Goal: Transaction & Acquisition: Purchase product/service

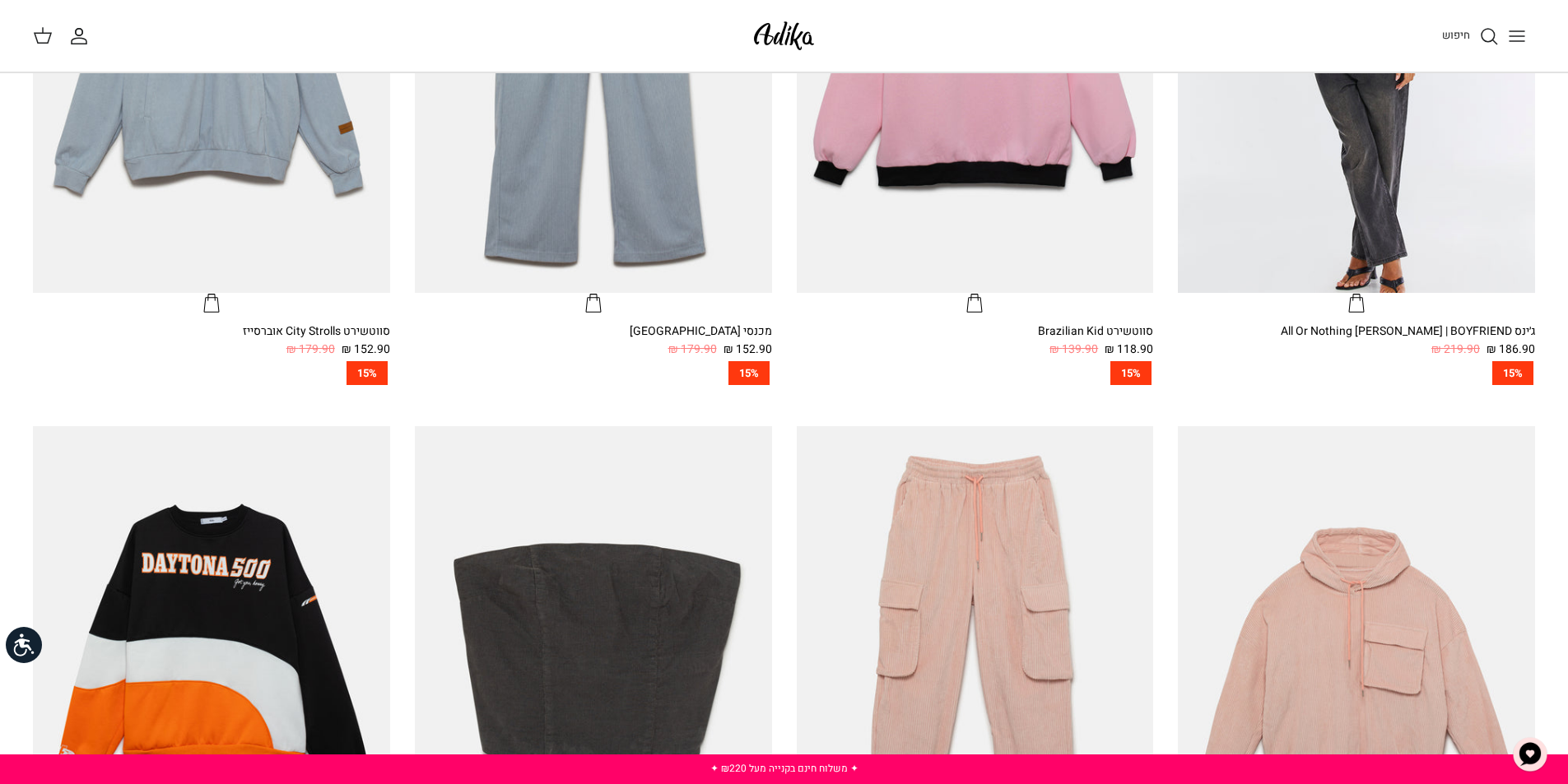
click at [1514, 36] on line "Toggle menu" at bounding box center [1516, 36] width 15 height 0
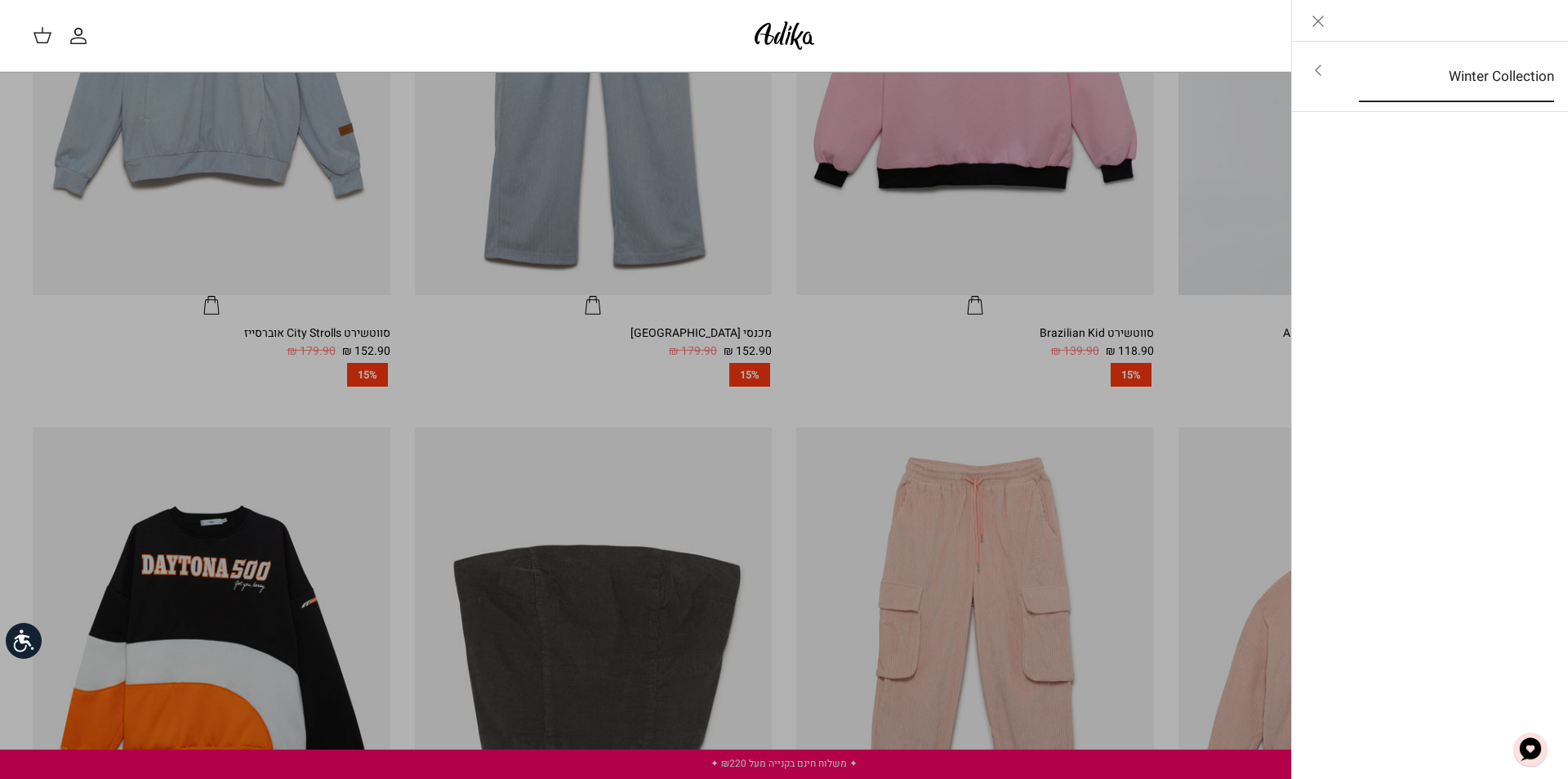
scroll to position [903, 0]
click at [1314, 21] on icon "Close" at bounding box center [1319, 22] width 20 height 20
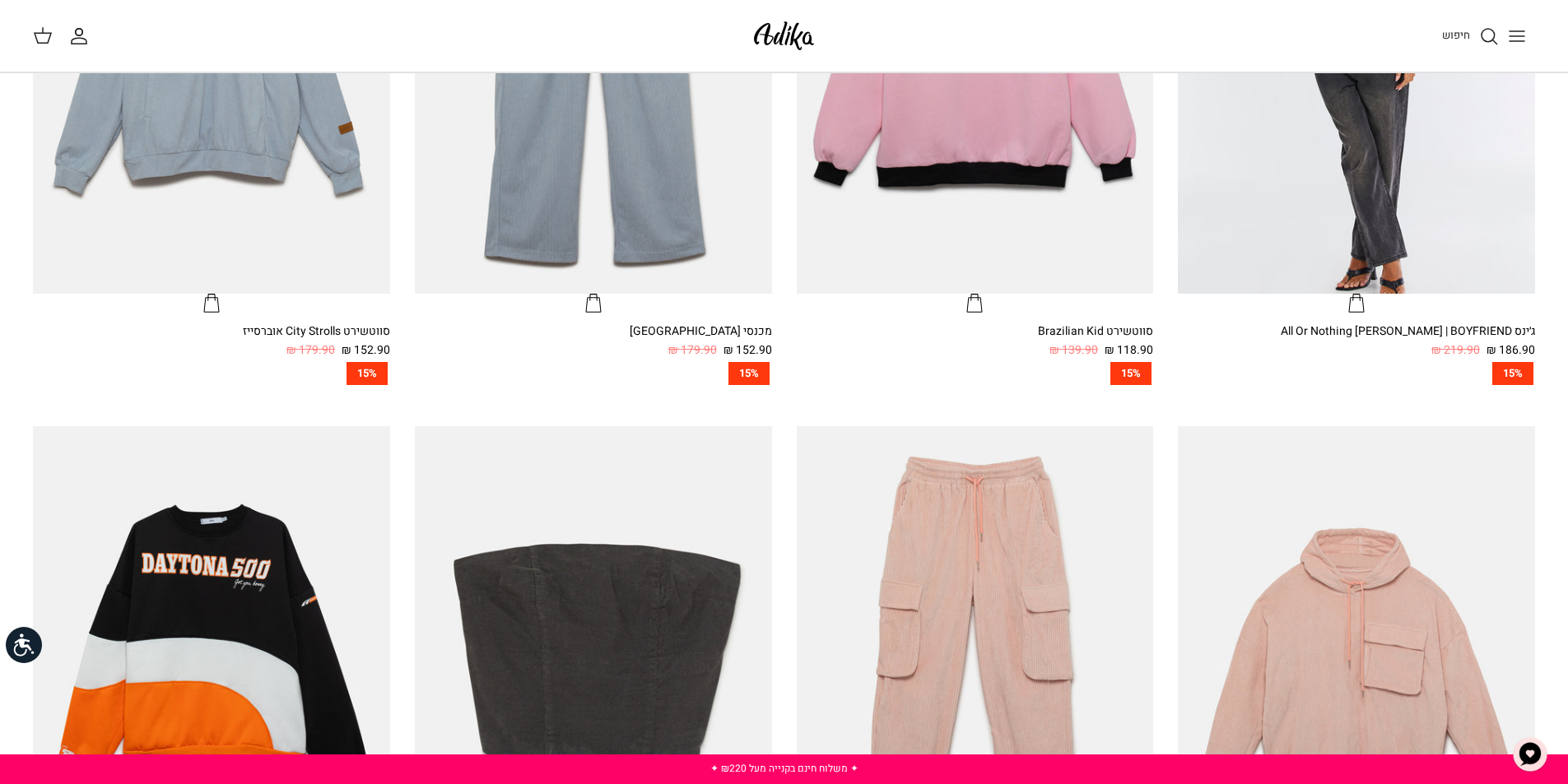
click at [1490, 36] on icon "חיפוש" at bounding box center [1489, 36] width 20 height 20
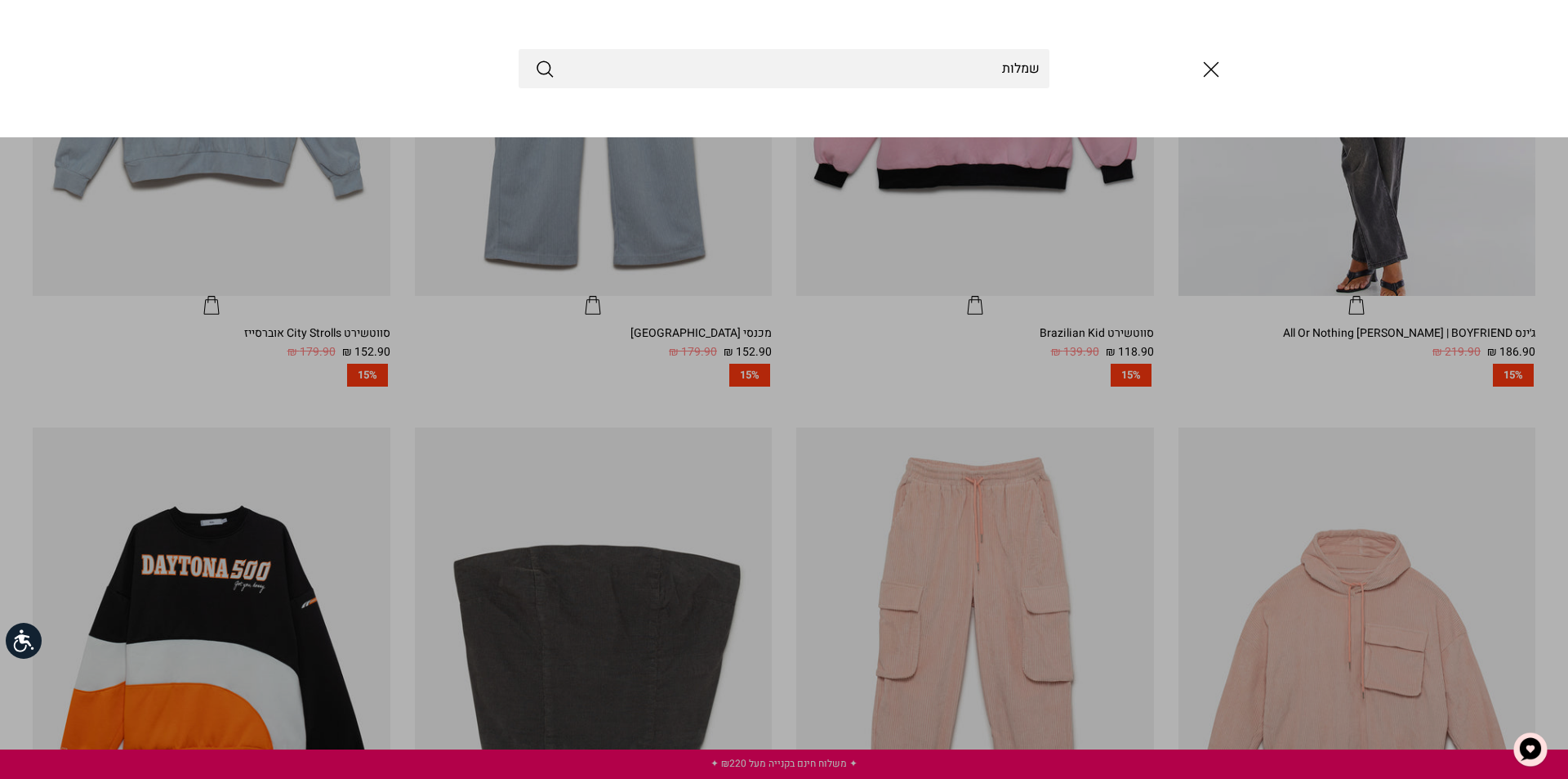
type input "שמלות"
click at [535, 58] on button "Submit" at bounding box center [545, 68] width 20 height 21
